Goal: Check status: Check status

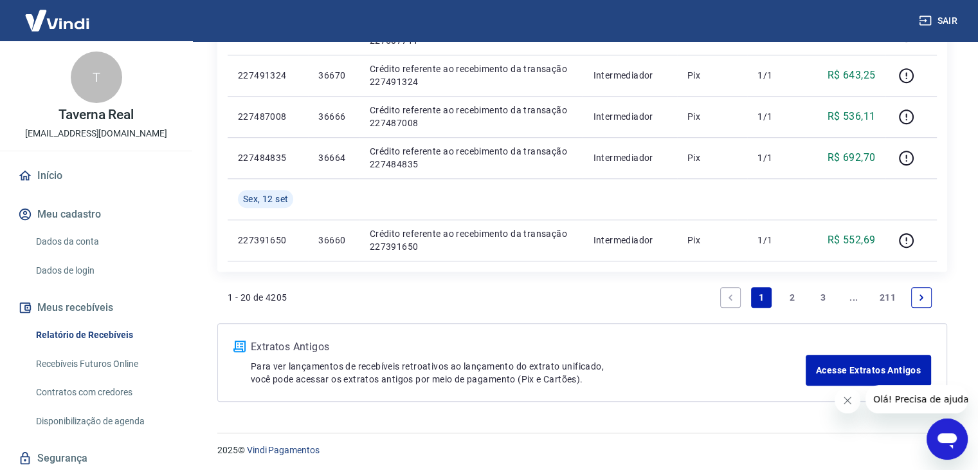
scroll to position [1034, 0]
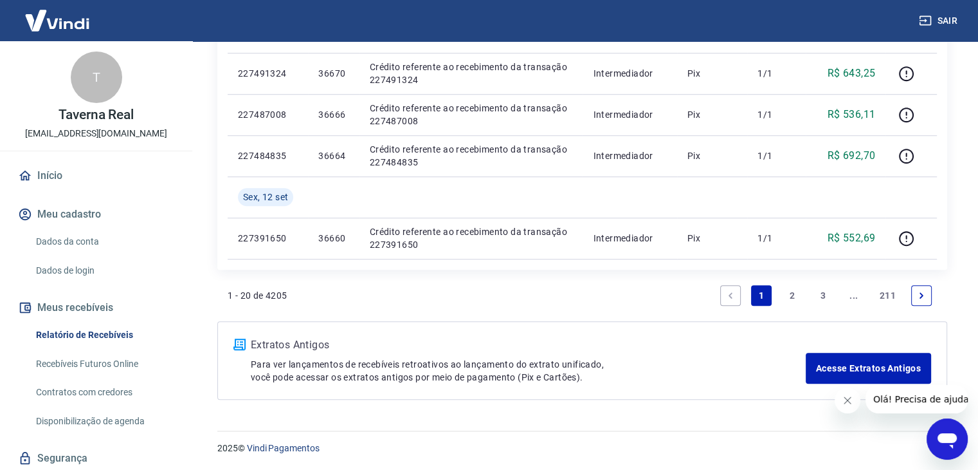
click at [800, 292] on link "2" at bounding box center [792, 295] width 21 height 21
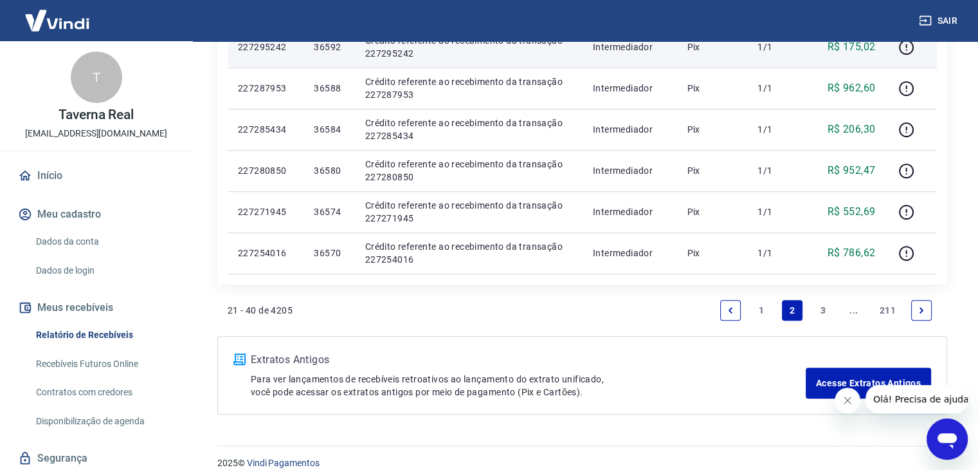
scroll to position [869, 0]
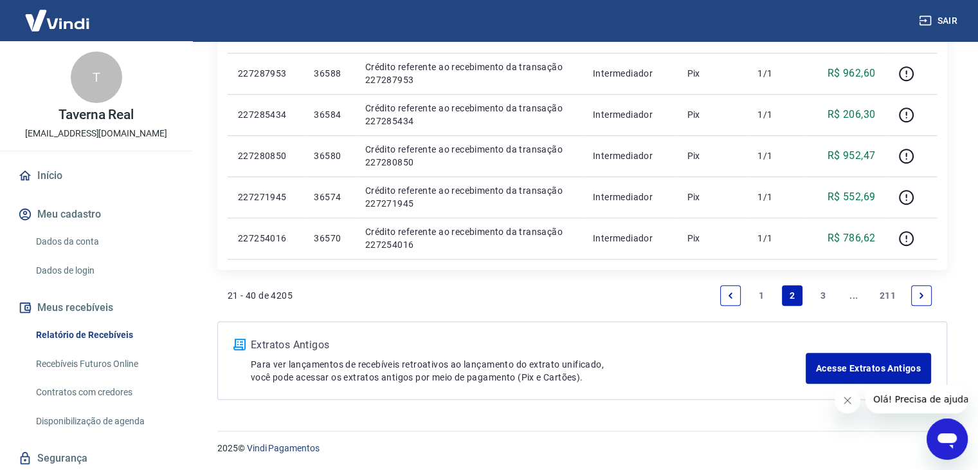
click at [825, 302] on link "3" at bounding box center [823, 295] width 21 height 21
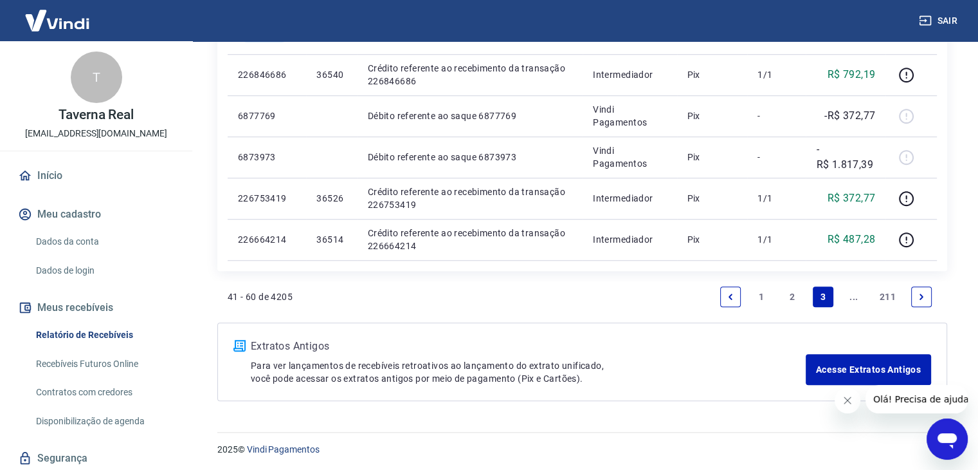
scroll to position [951, 0]
click at [922, 298] on icon "Next page" at bounding box center [921, 295] width 9 height 9
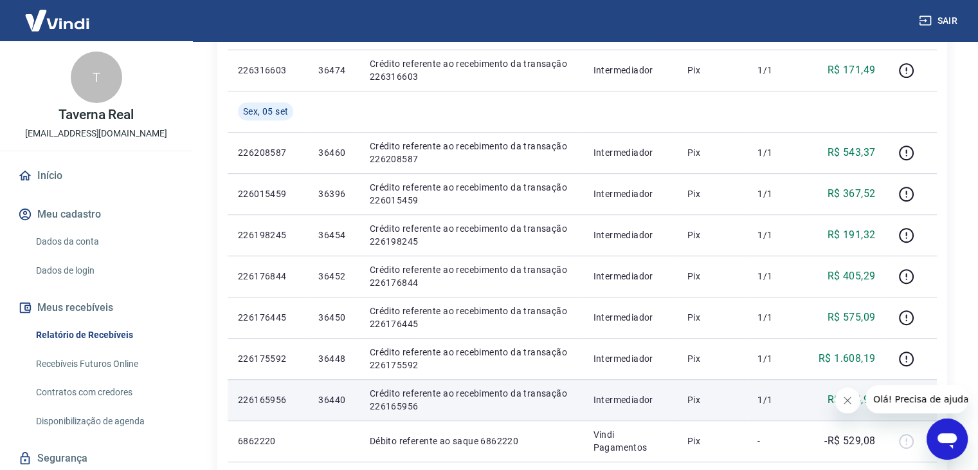
scroll to position [993, 0]
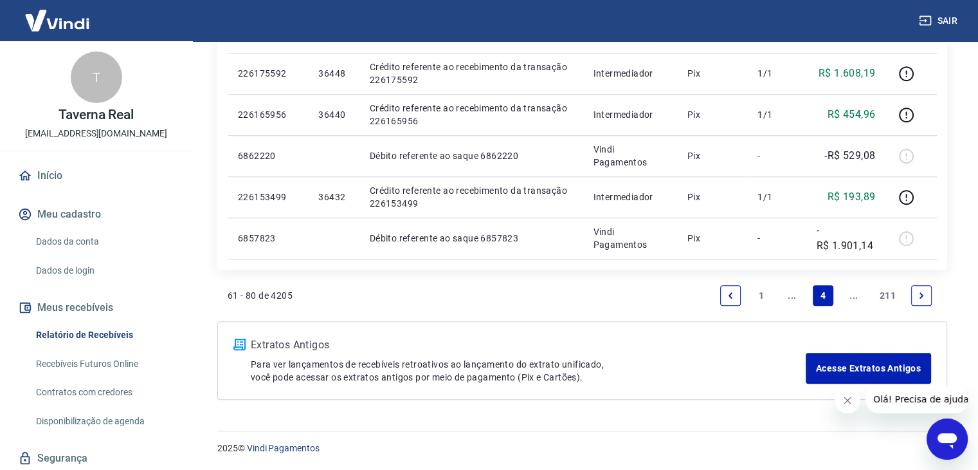
click at [731, 298] on icon "Previous page" at bounding box center [730, 295] width 9 height 9
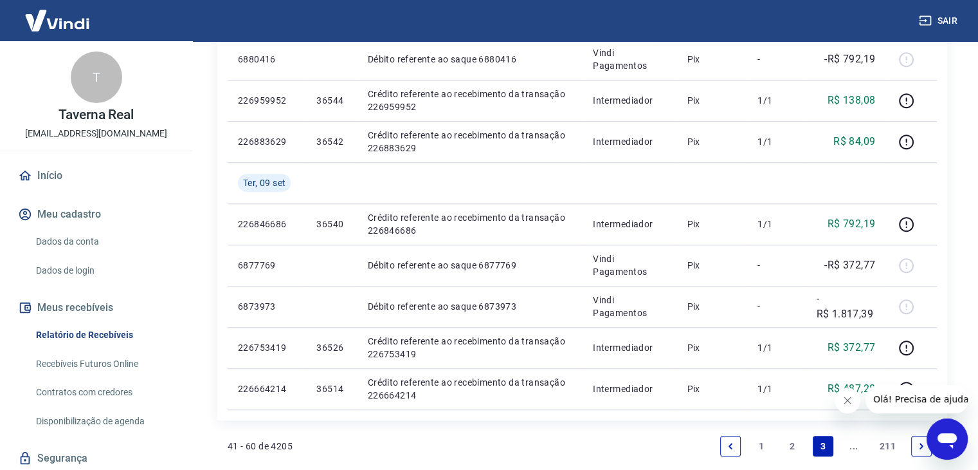
scroll to position [951, 0]
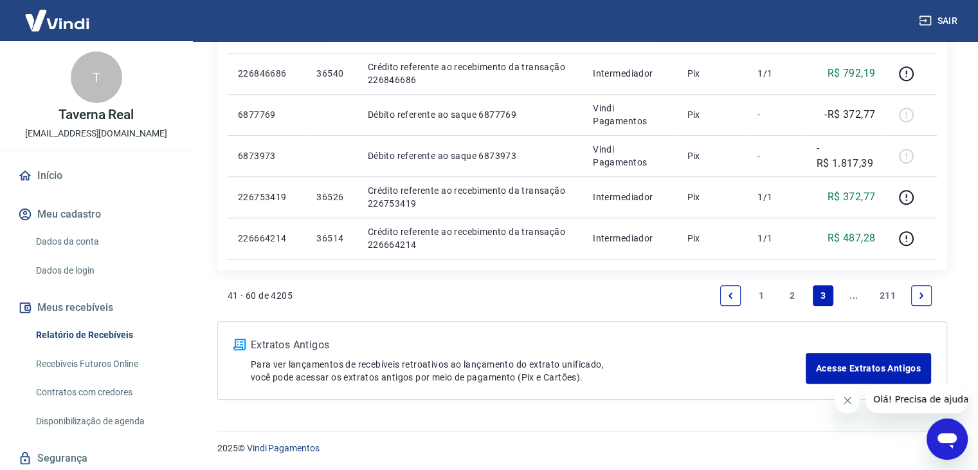
click at [912, 297] on link "Next page" at bounding box center [922, 295] width 21 height 21
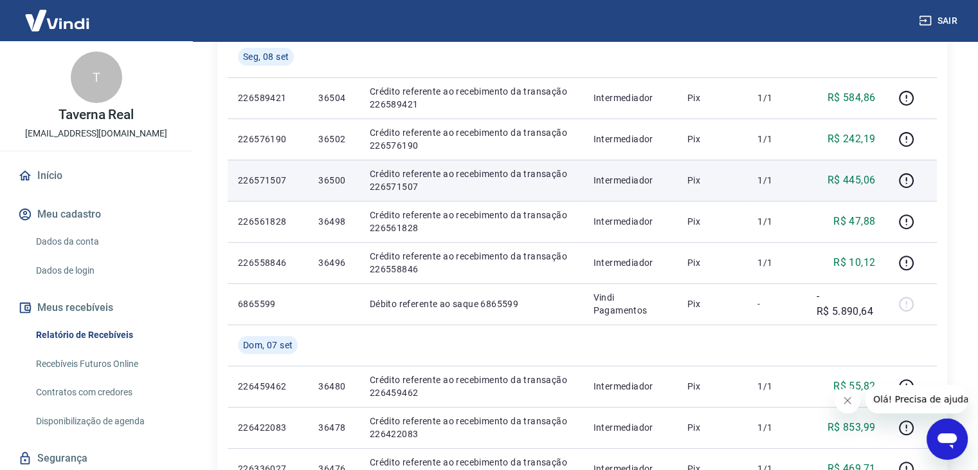
scroll to position [257, 0]
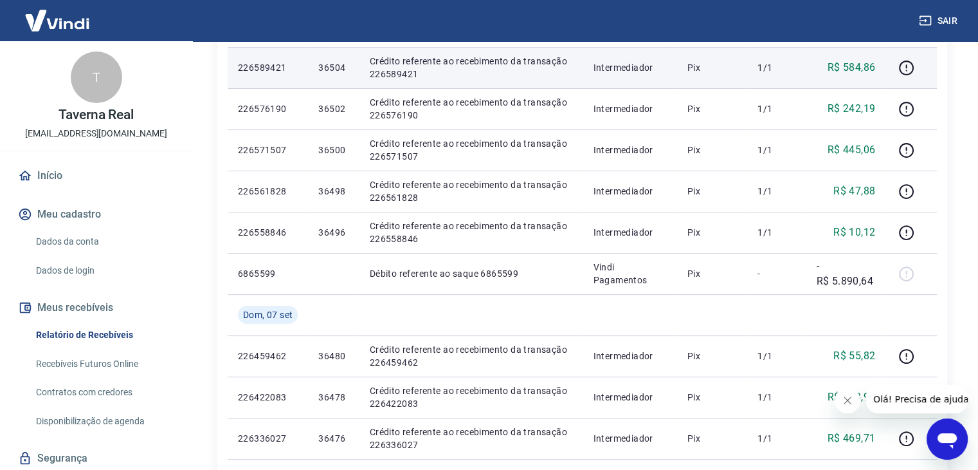
click at [712, 53] on td "Pix" at bounding box center [712, 67] width 71 height 41
